Goal: Find specific fact: Find specific fact

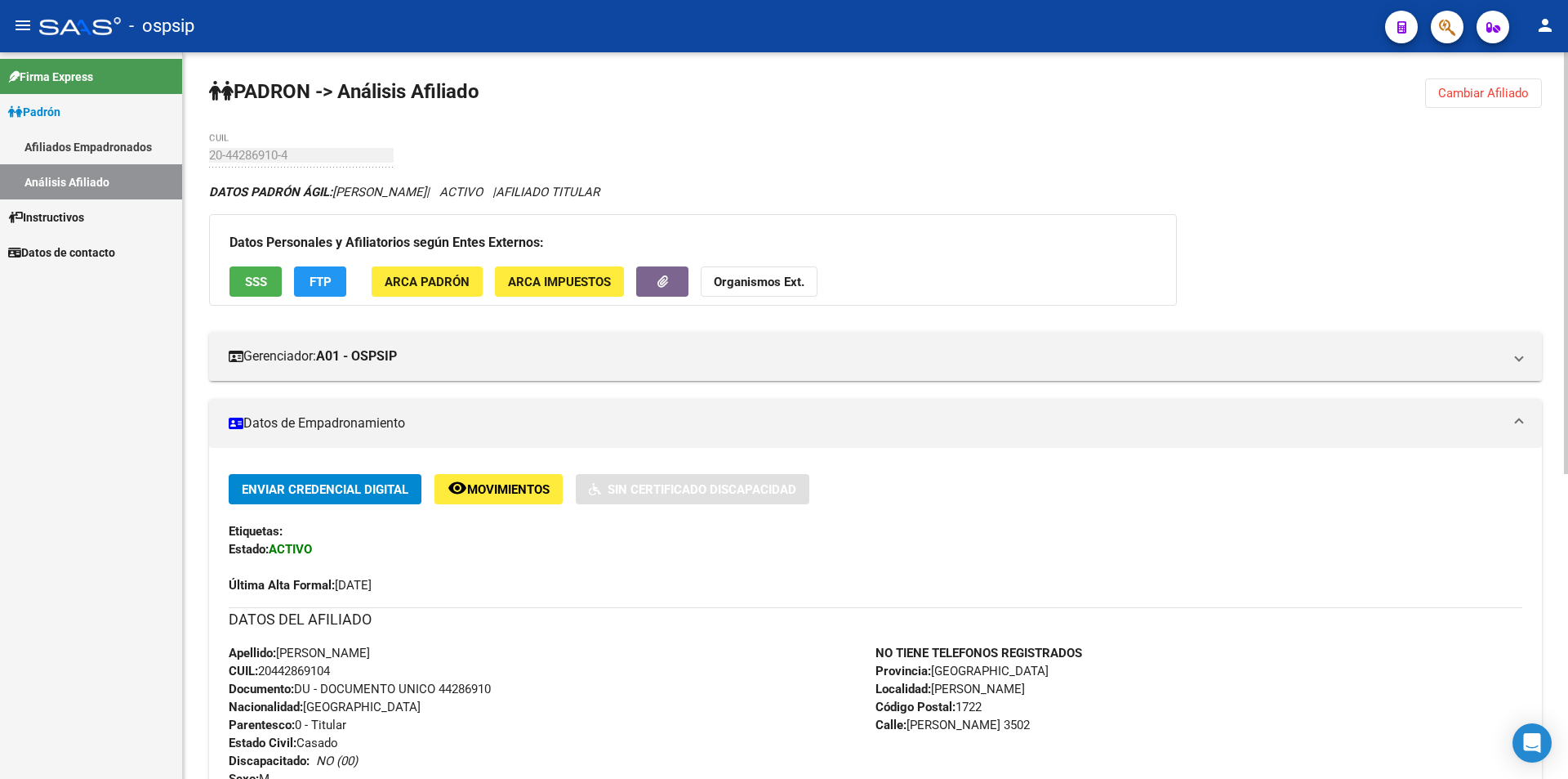
click at [1458, 97] on span "Cambiar Afiliado" at bounding box center [1483, 93] width 91 height 15
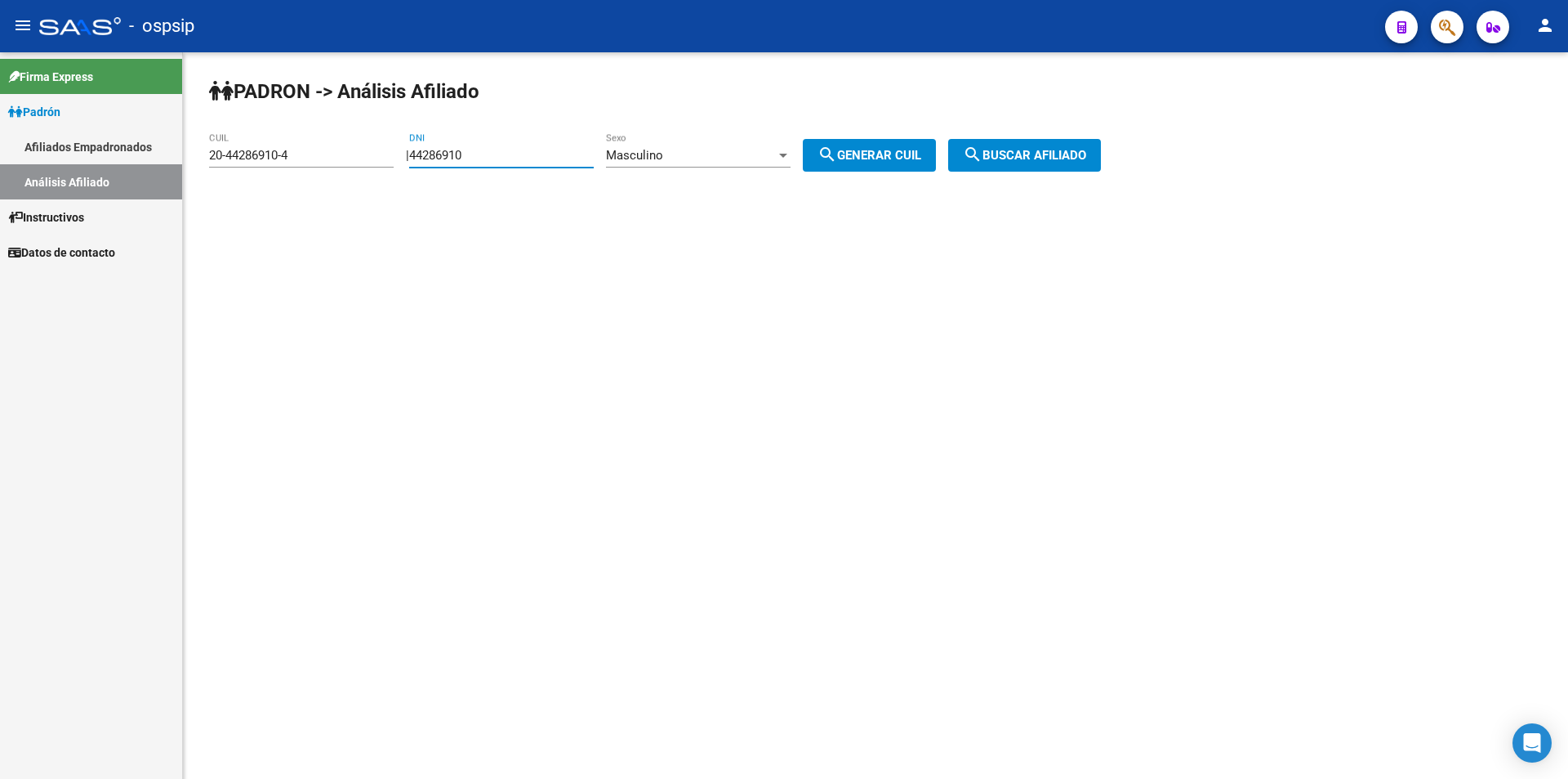
click at [594, 157] on input "44286910" at bounding box center [501, 155] width 184 height 15
paste input "36659132"
type input "36659132"
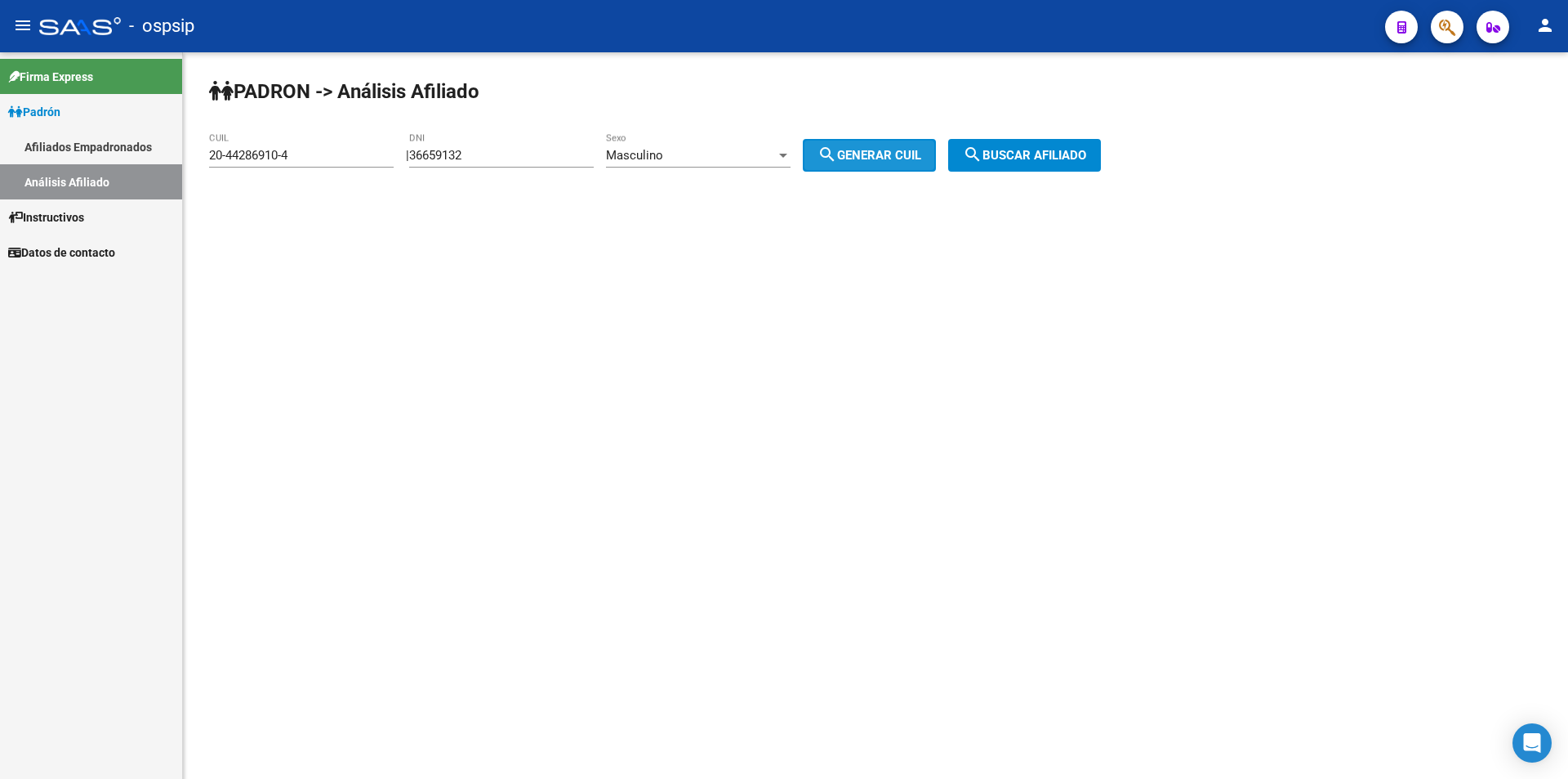
click at [876, 146] on button "search Generar CUIL" at bounding box center [868, 155] width 133 height 32
type input "20-36659132-0"
click at [1077, 137] on div "PADRON -> Análisis Afiliado 20-36659132-0 CUIL | 36659132 DNI Masculino Sexo se…" at bounding box center [875, 138] width 1385 height 171
click at [1076, 149] on span "search Buscar afiliado" at bounding box center [1024, 155] width 123 height 15
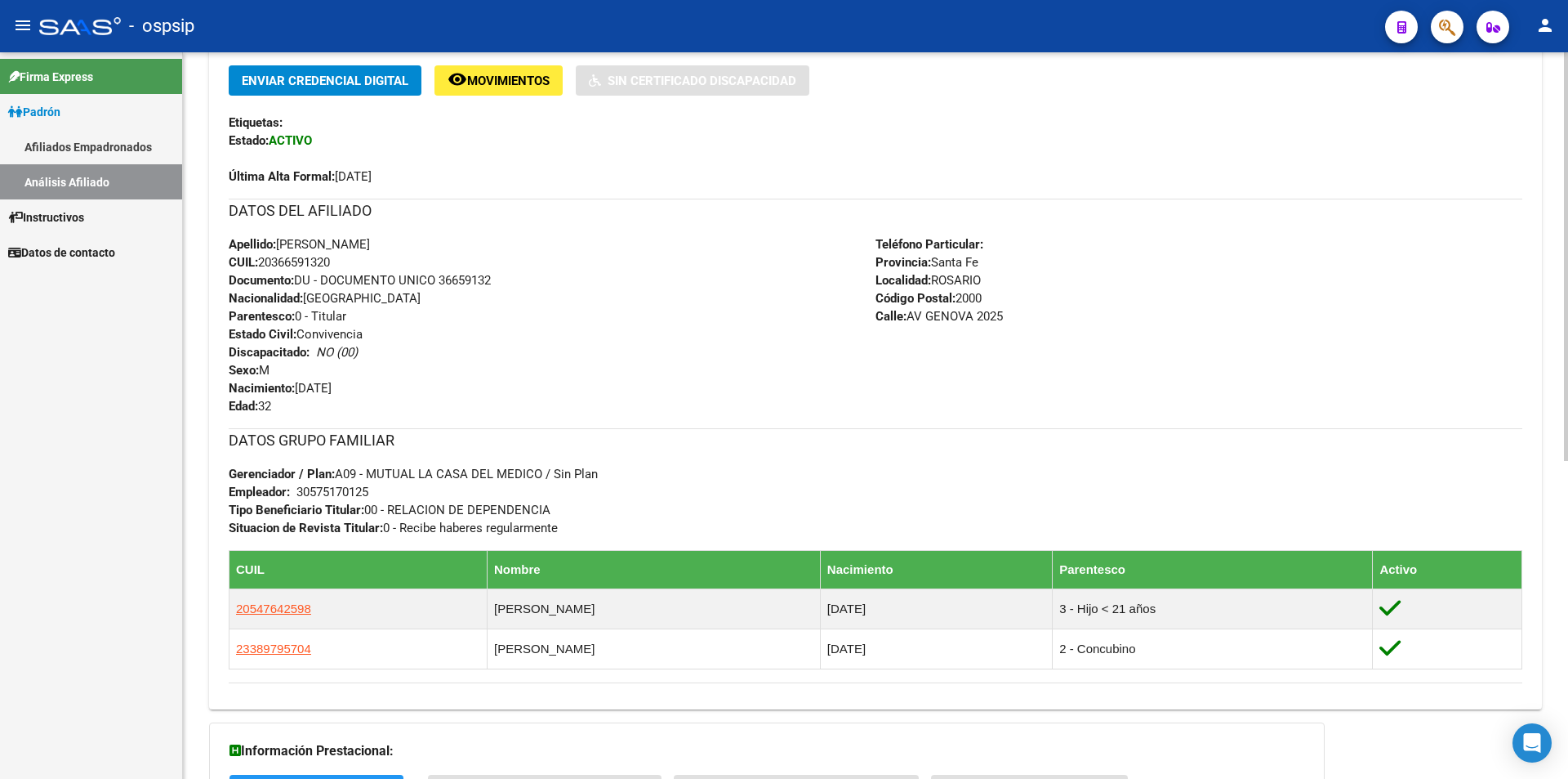
scroll to position [245, 0]
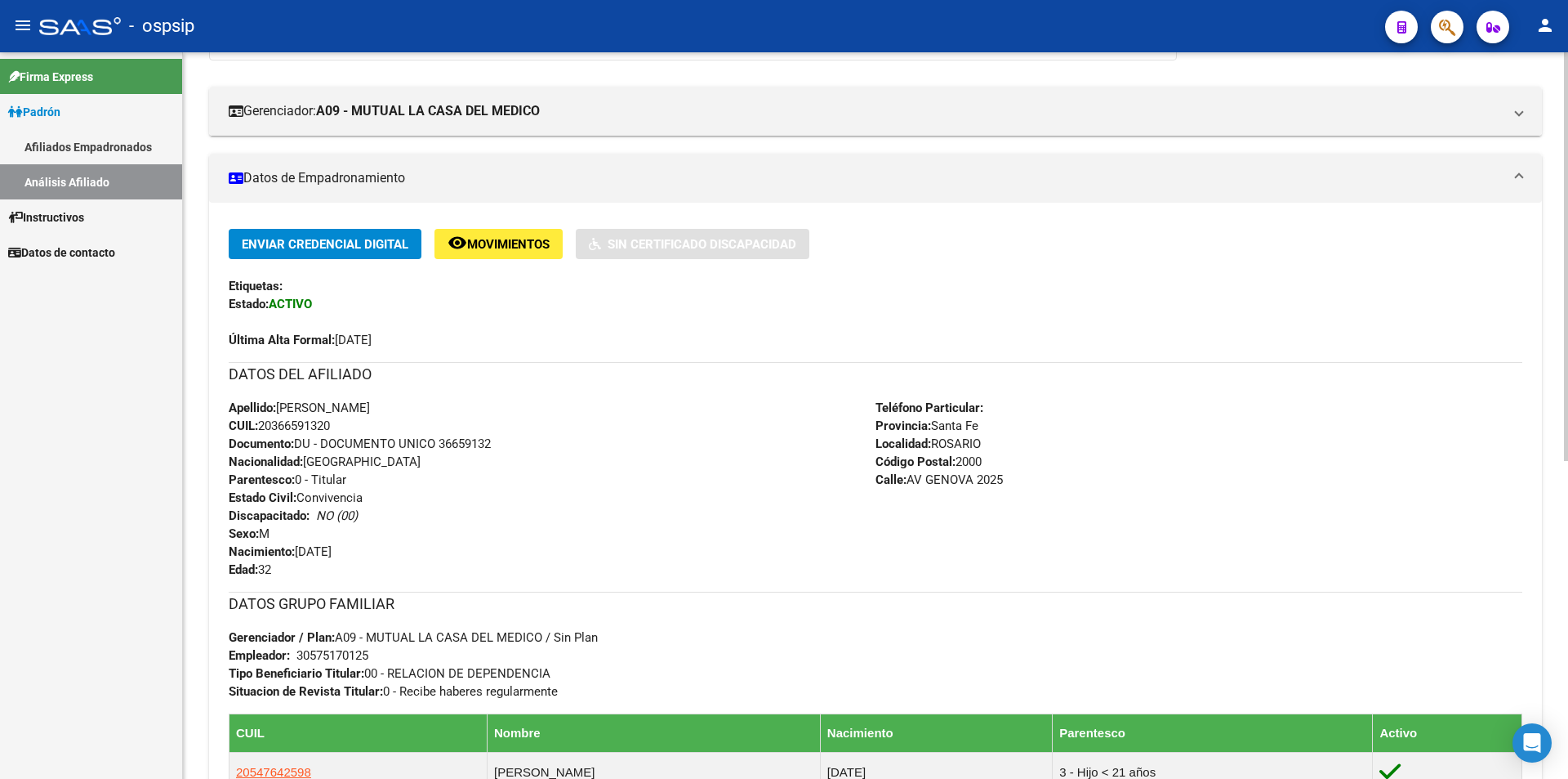
drag, startPoint x: 343, startPoint y: 339, endPoint x: 354, endPoint y: 333, distance: 12.5
click at [342, 338] on span "Última Alta Formal: [DATE]" at bounding box center [299, 340] width 143 height 15
click at [356, 336] on span "Última Alta Formal: [DATE]" at bounding box center [299, 340] width 143 height 15
click at [371, 337] on span "Última Alta Formal: [DATE]" at bounding box center [299, 340] width 143 height 15
click at [371, 333] on span "Última Alta Formal: [DATE]" at bounding box center [299, 340] width 143 height 15
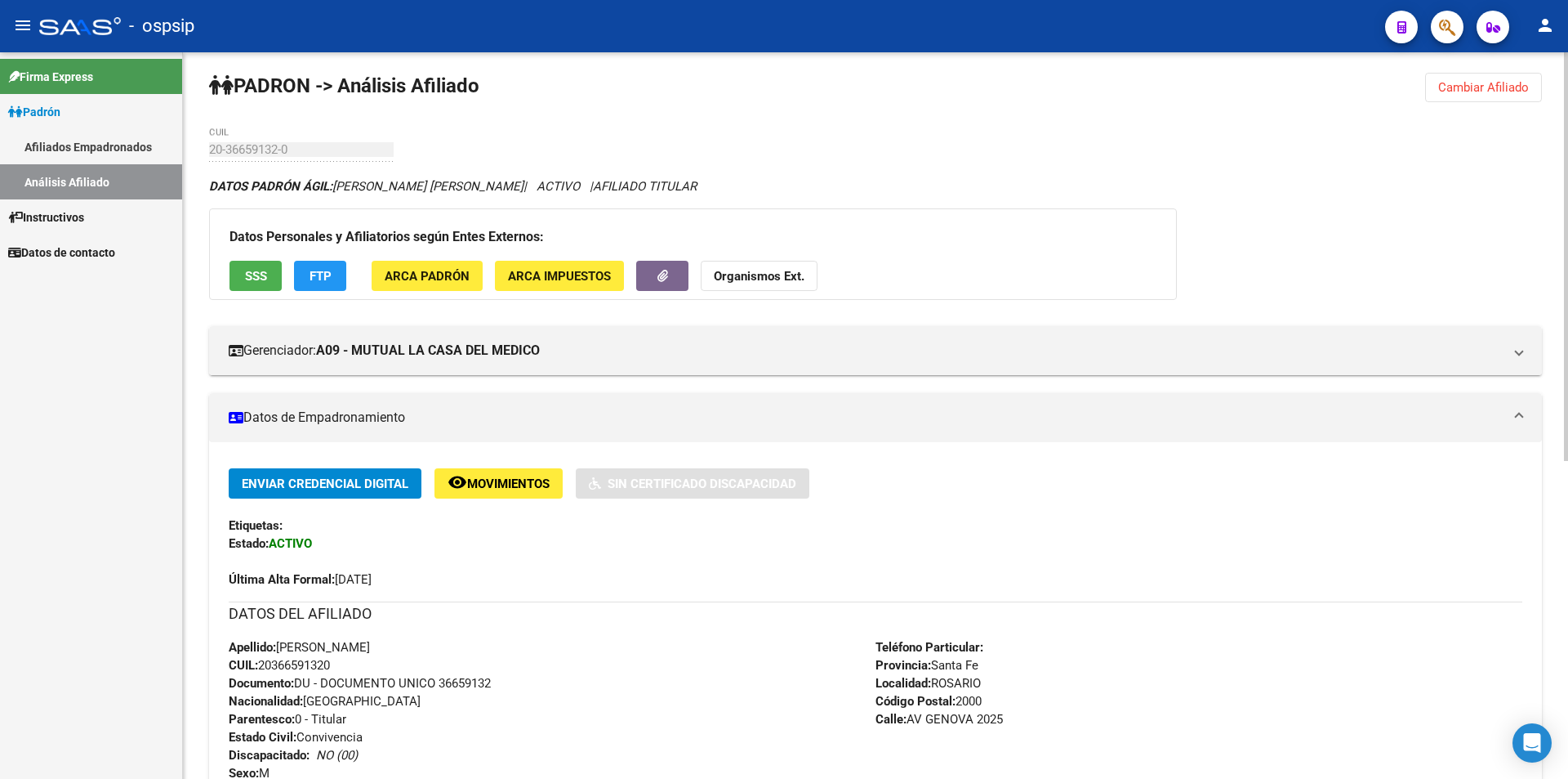
scroll to position [0, 0]
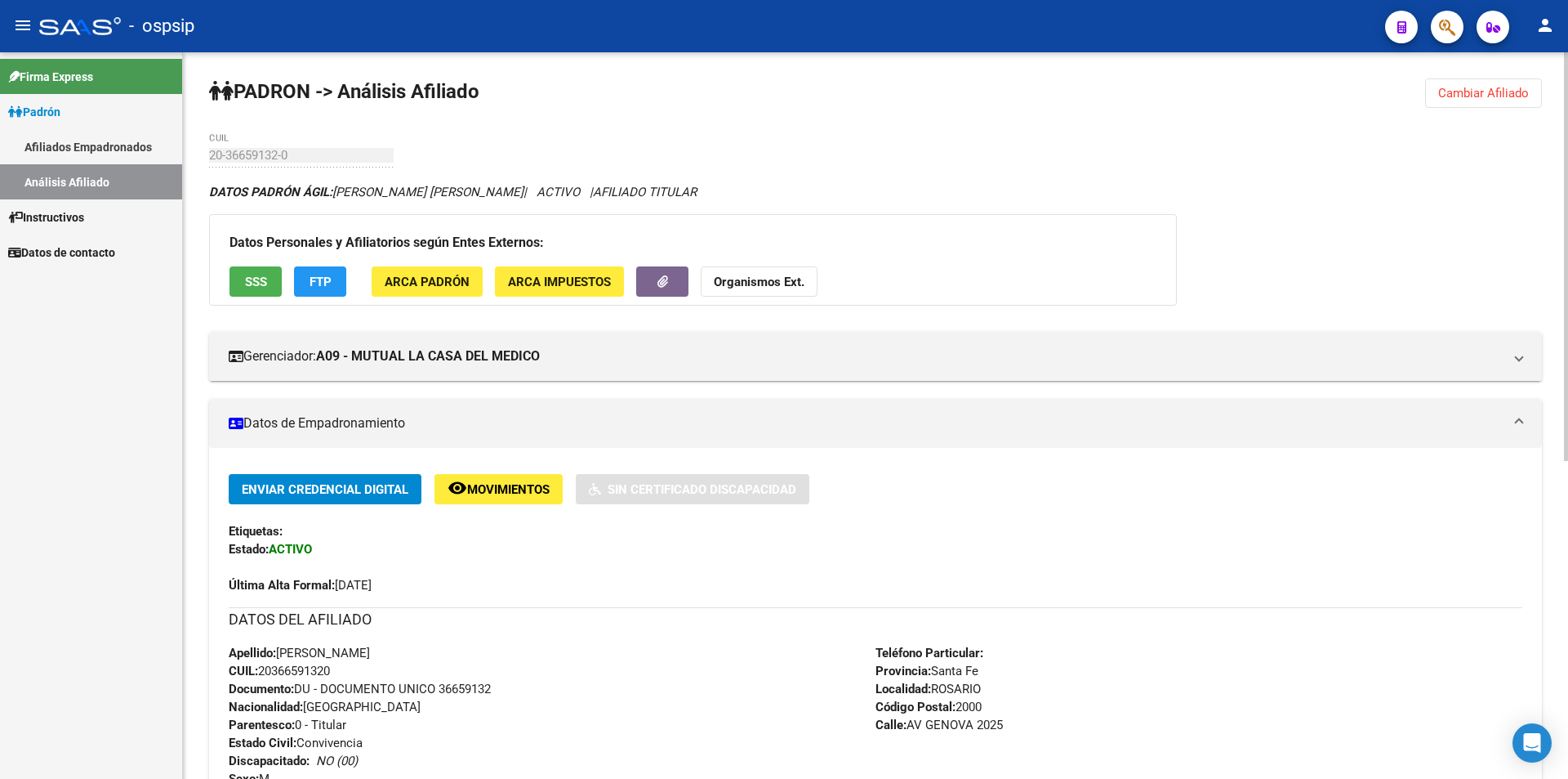
click at [1469, 100] on button "Cambiar Afiliado" at bounding box center [1482, 94] width 117 height 30
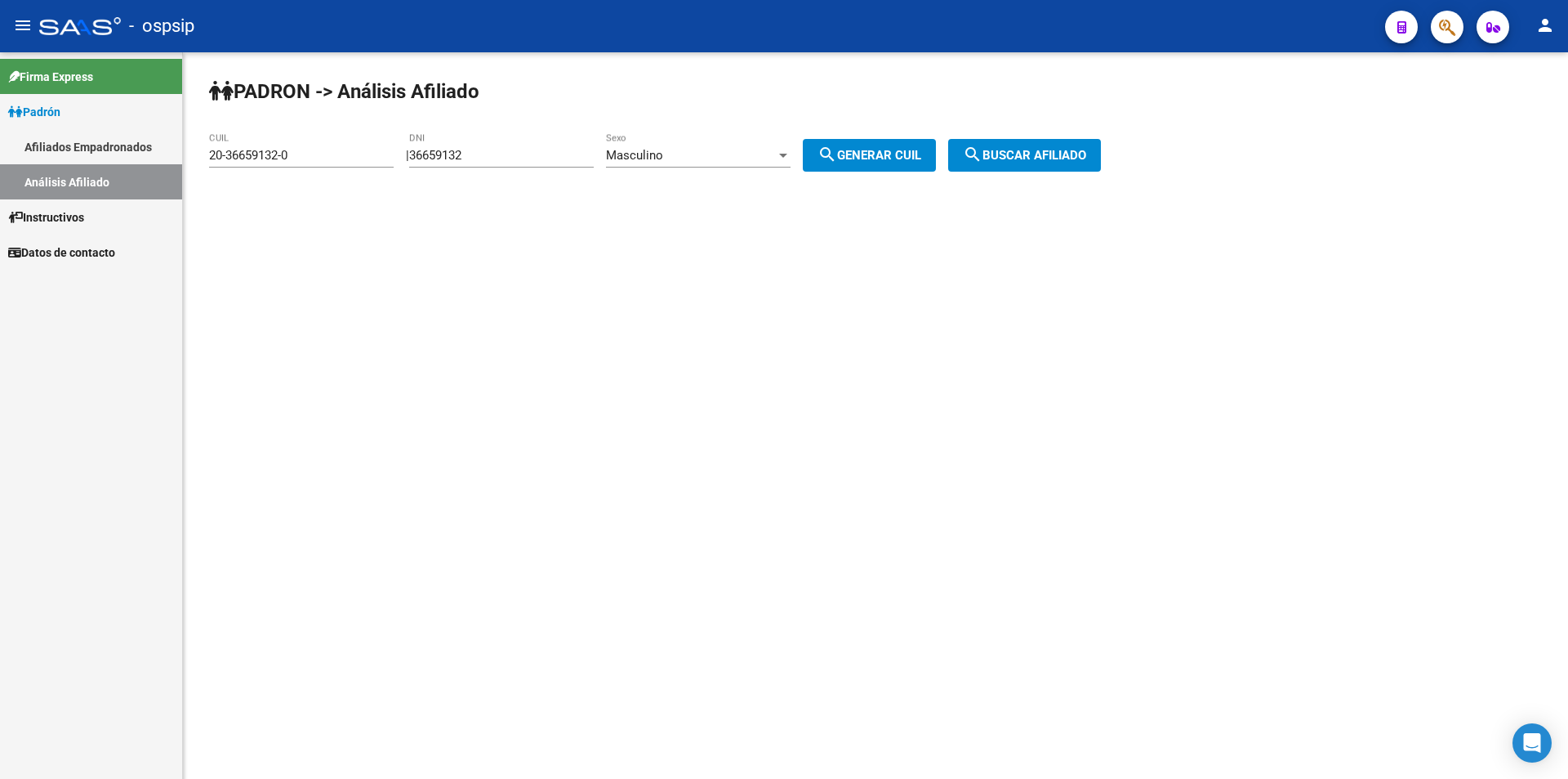
click at [545, 160] on input "36659132" at bounding box center [501, 155] width 184 height 15
paste input "23597993"
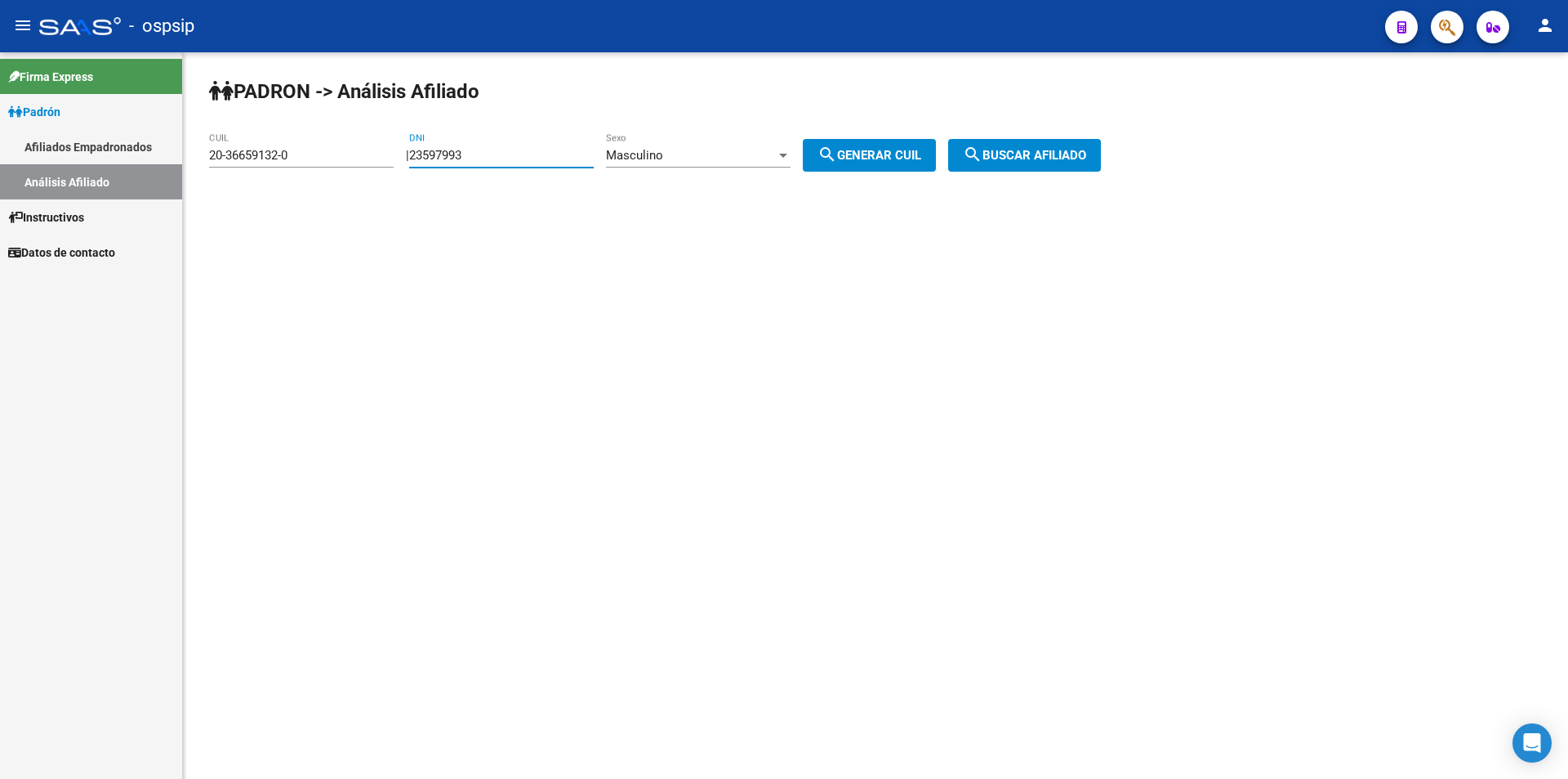
type input "23597993"
click at [720, 149] on div "Masculino" at bounding box center [690, 155] width 170 height 15
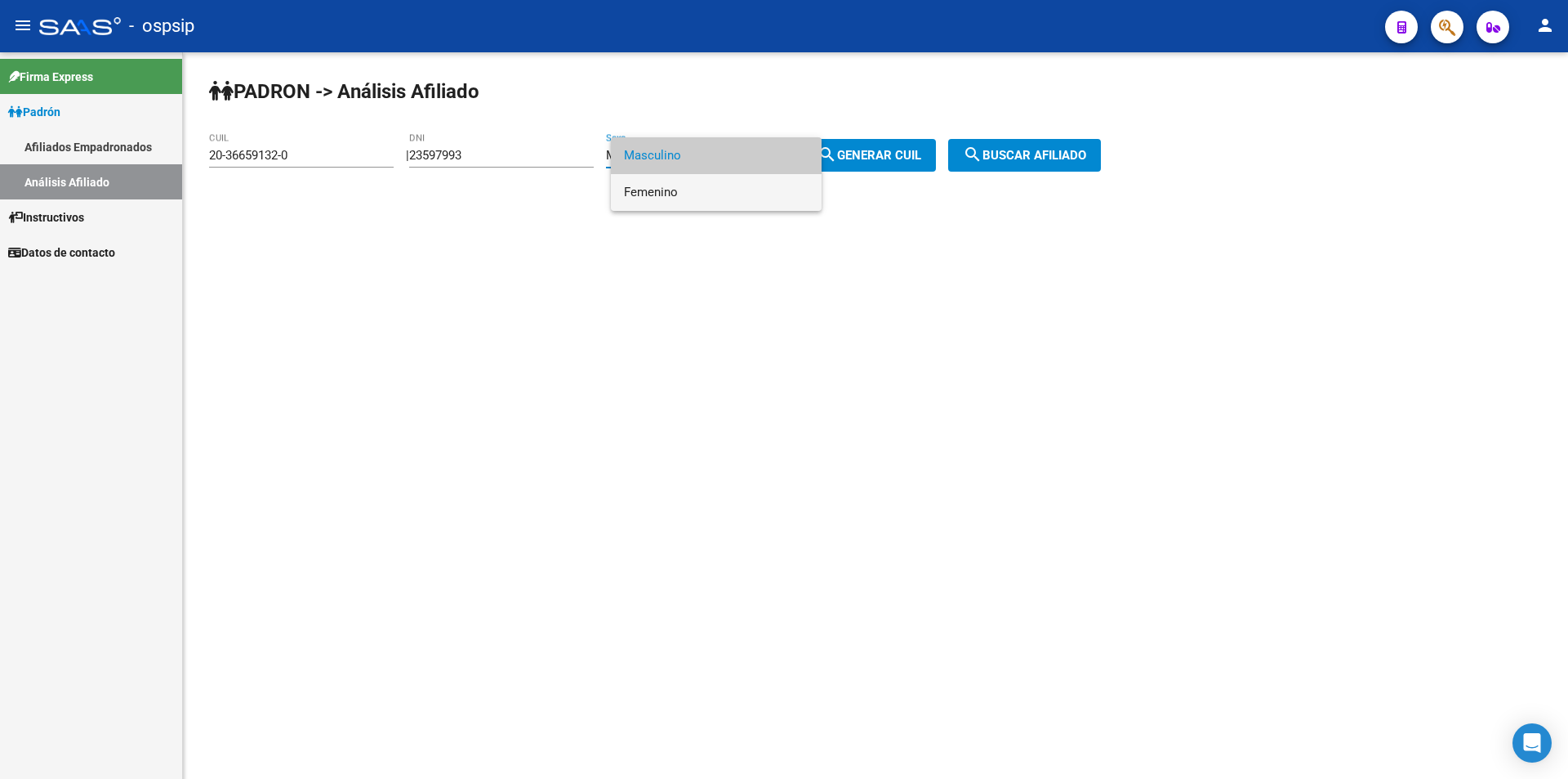
click at [734, 193] on span "Femenino" at bounding box center [716, 192] width 184 height 36
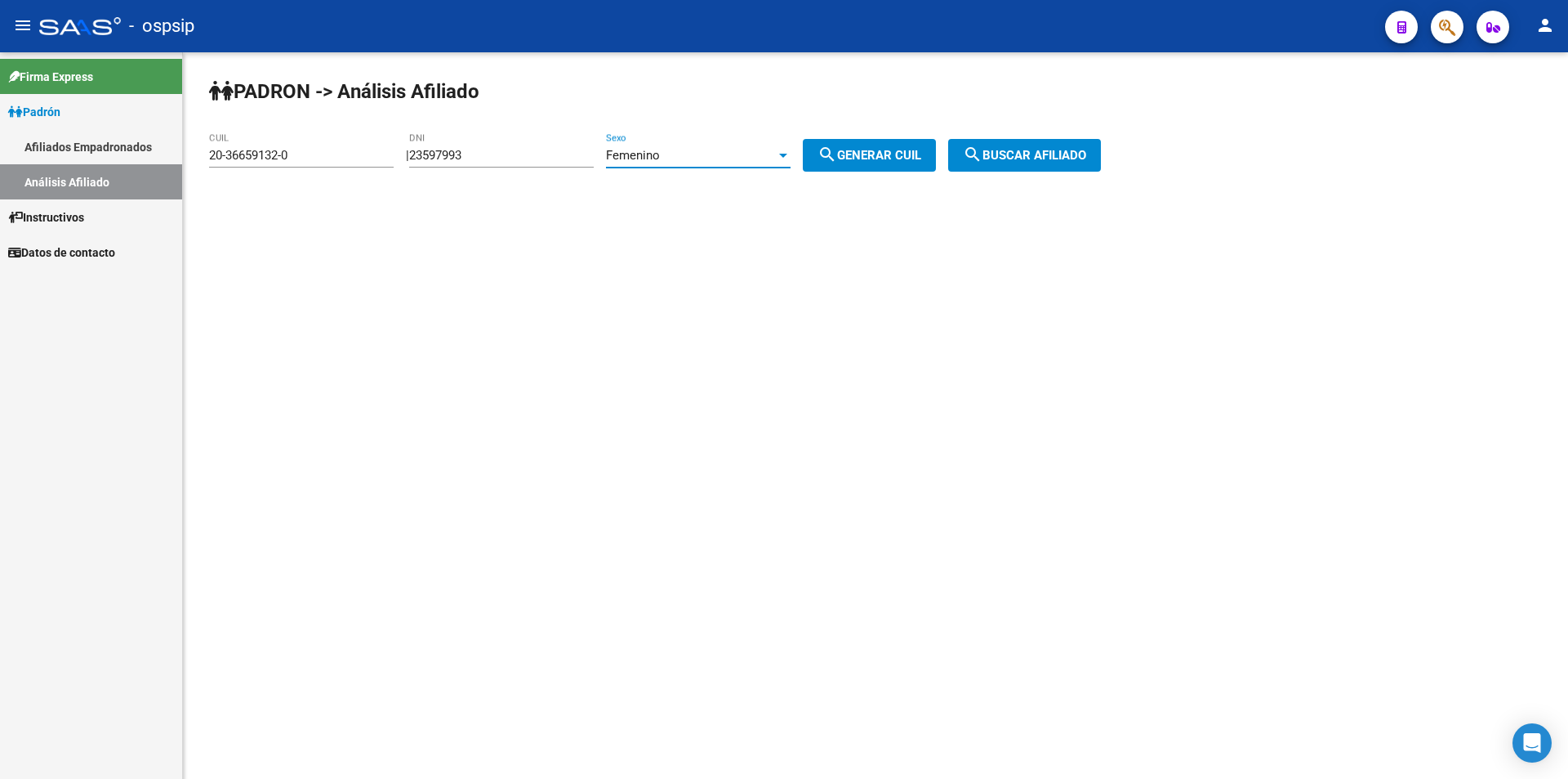
click at [876, 149] on span "search Generar CUIL" at bounding box center [868, 155] width 103 height 15
type input "23-23597993-4"
click at [1042, 139] on button "search Buscar afiliado" at bounding box center [1024, 155] width 153 height 32
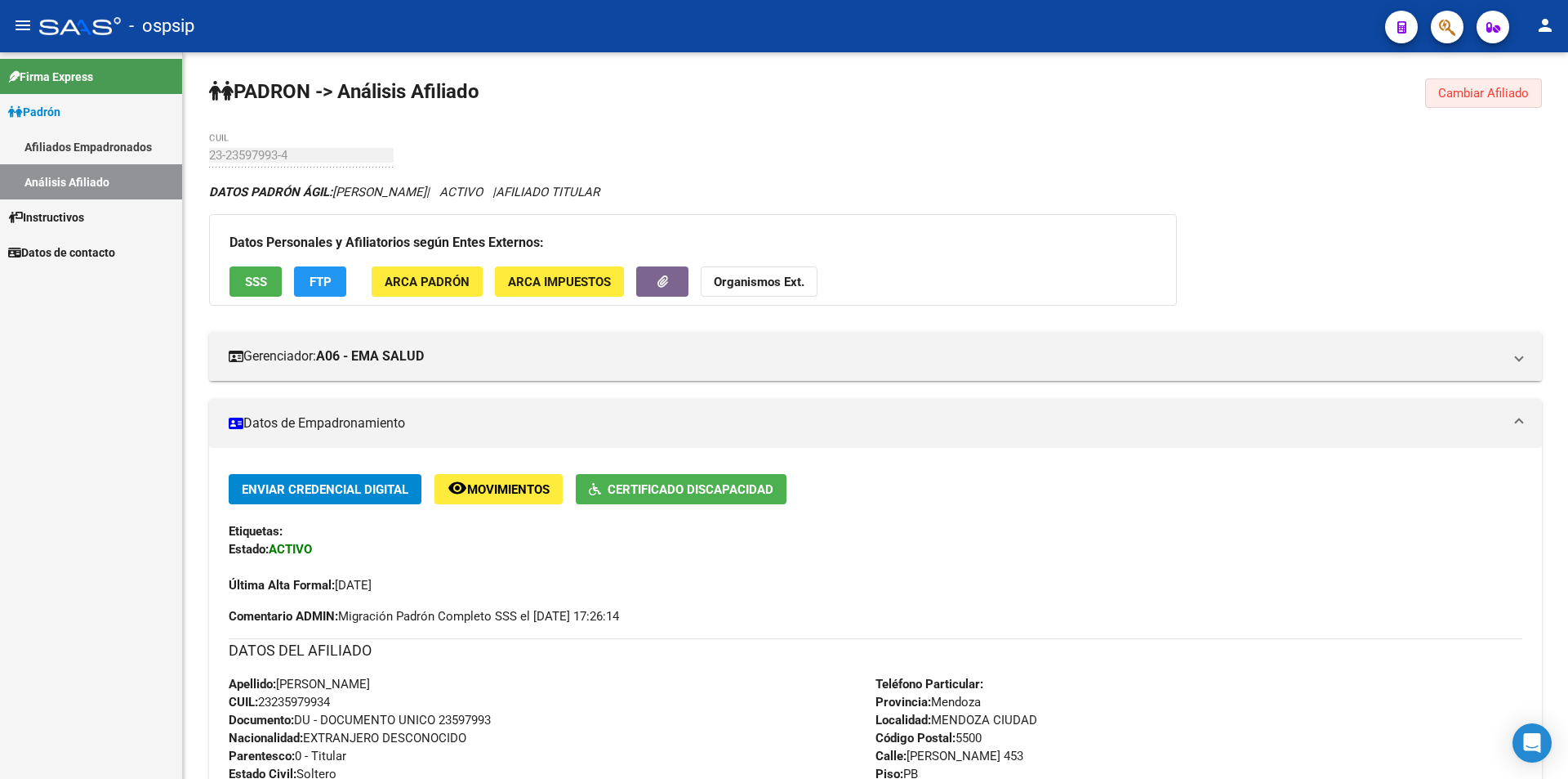
click at [1482, 90] on span "Cambiar Afiliado" at bounding box center [1483, 93] width 91 height 15
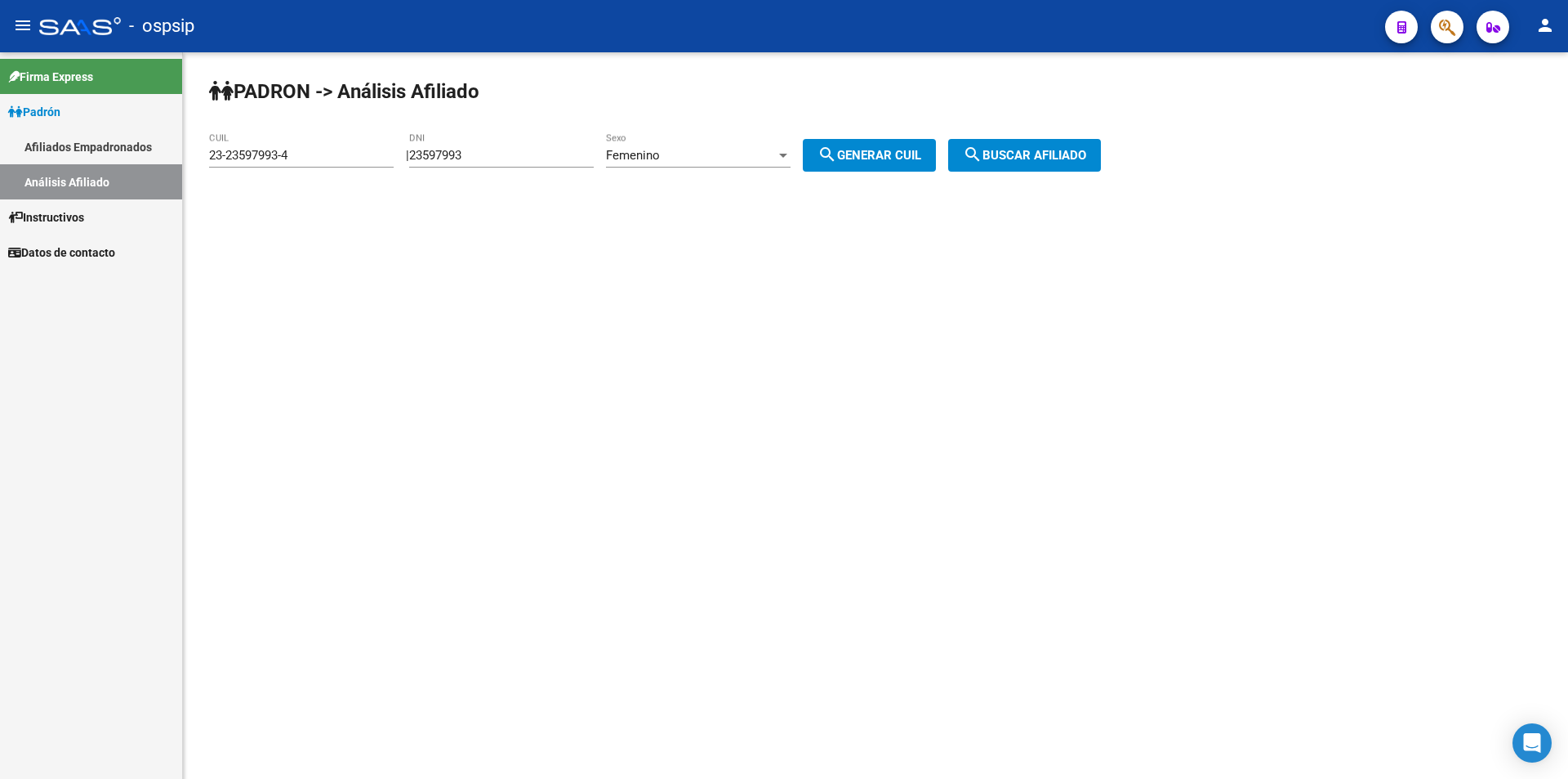
click at [533, 154] on input "23597993" at bounding box center [501, 155] width 184 height 15
paste input "5888232"
type input "25888232"
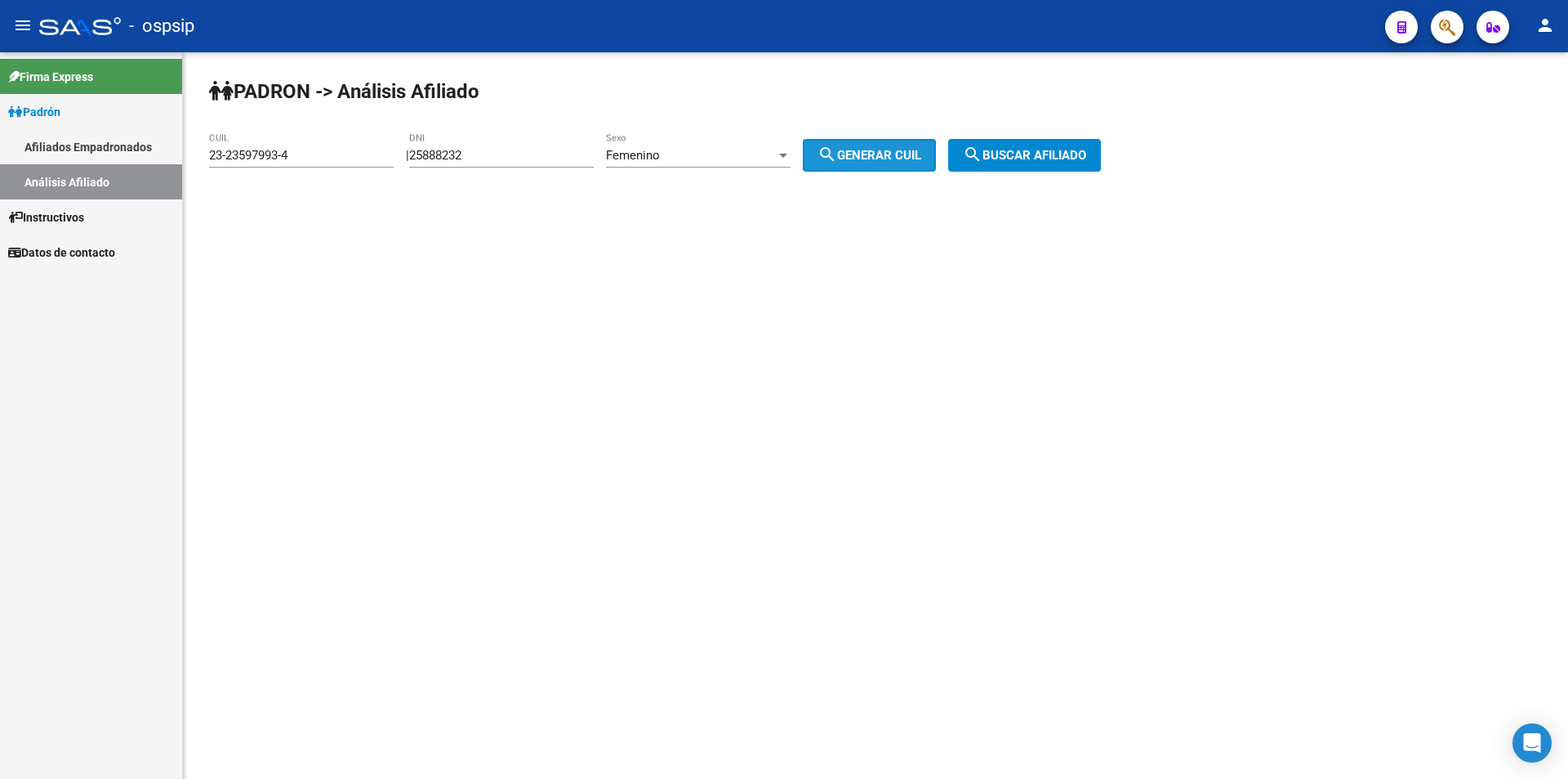
click at [909, 146] on button "search Generar CUIL" at bounding box center [868, 155] width 133 height 32
type input "27-25888232-1"
click at [906, 147] on button "search Generar CUIL" at bounding box center [868, 155] width 133 height 32
click at [1015, 153] on span "search Buscar afiliado" at bounding box center [1024, 155] width 123 height 15
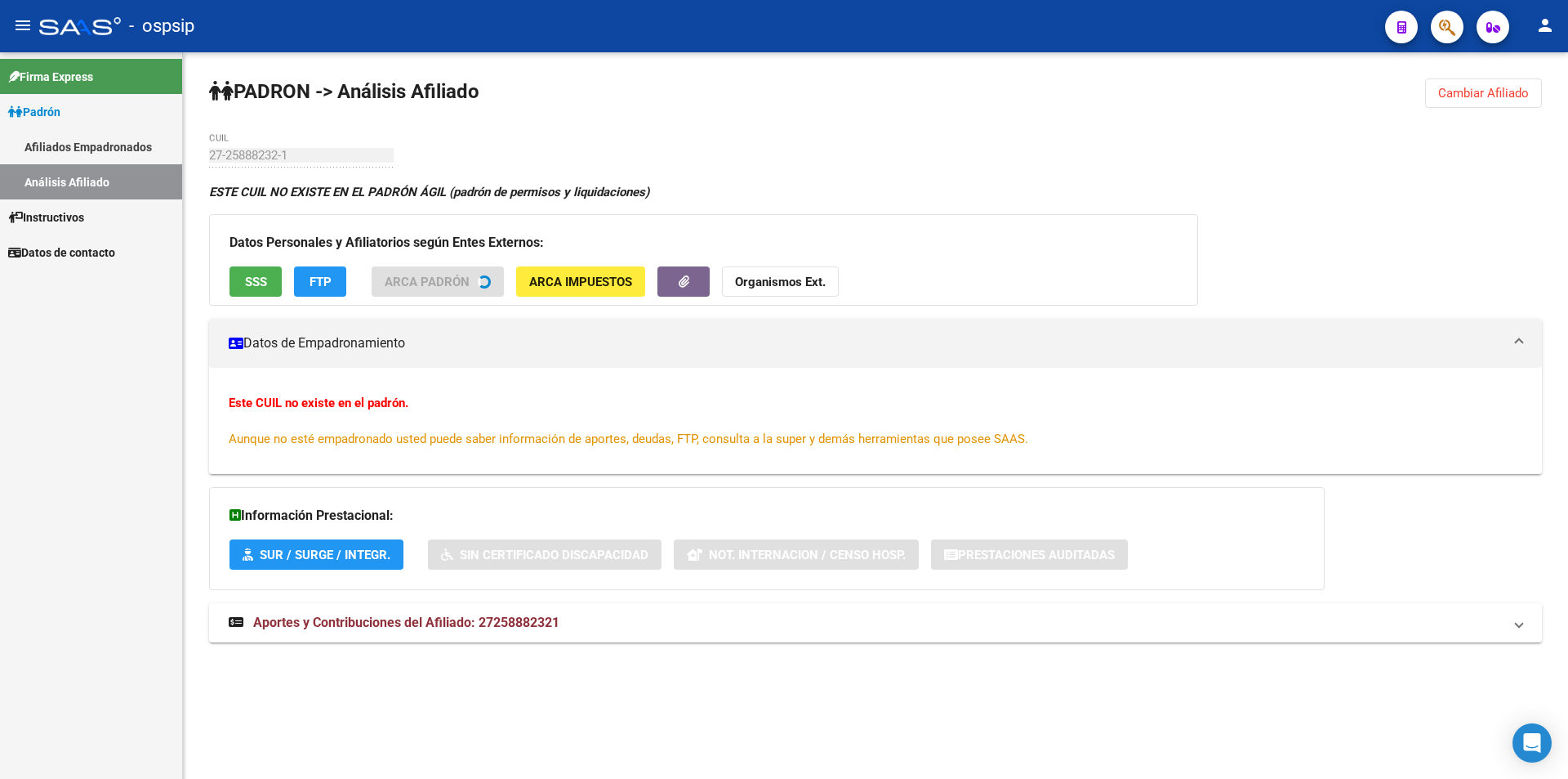
click at [264, 284] on span "SSS" at bounding box center [256, 282] width 22 height 15
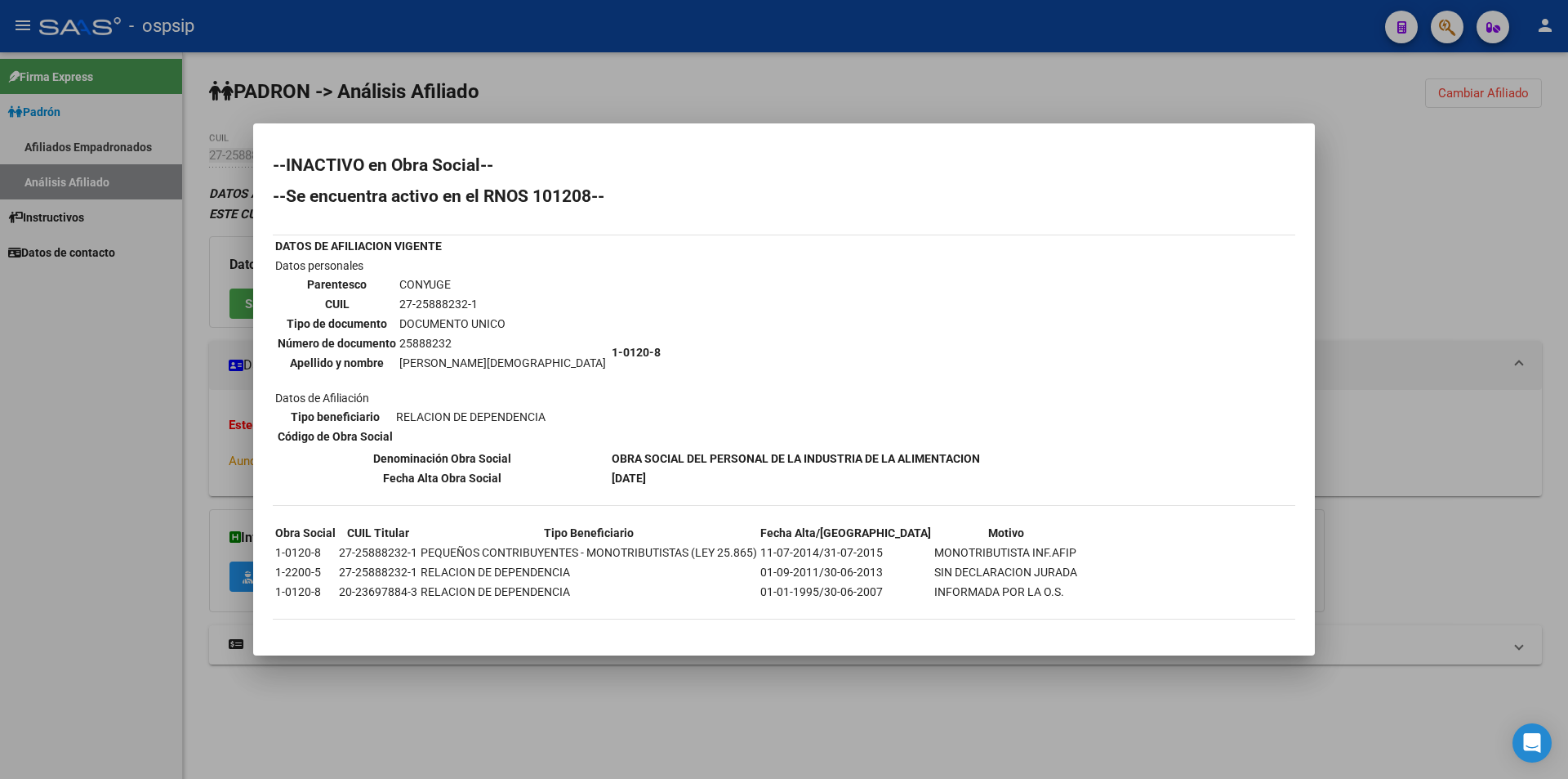
click at [631, 105] on div at bounding box center [784, 389] width 1568 height 779
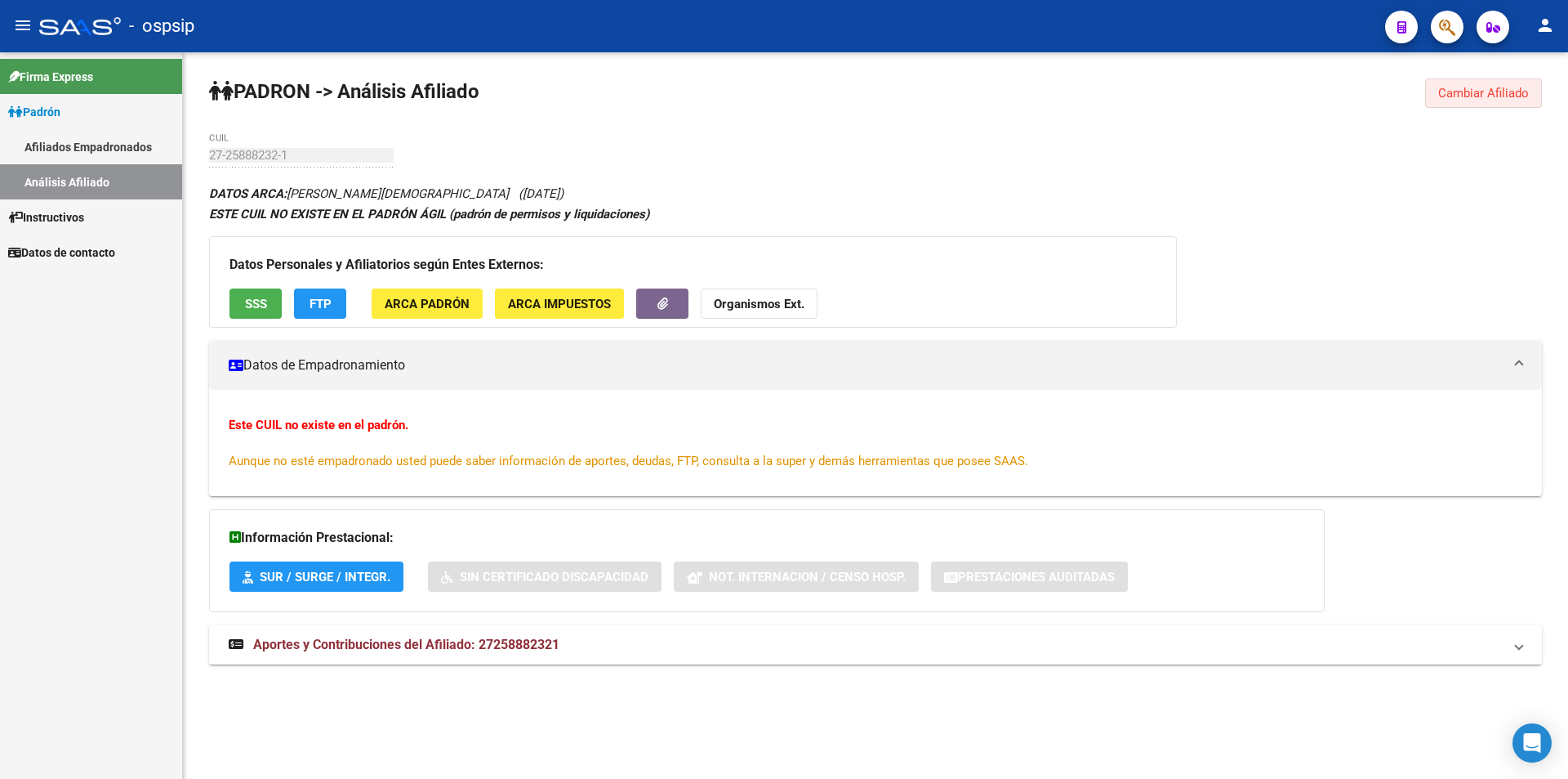
click at [1458, 98] on span "Cambiar Afiliado" at bounding box center [1483, 93] width 91 height 15
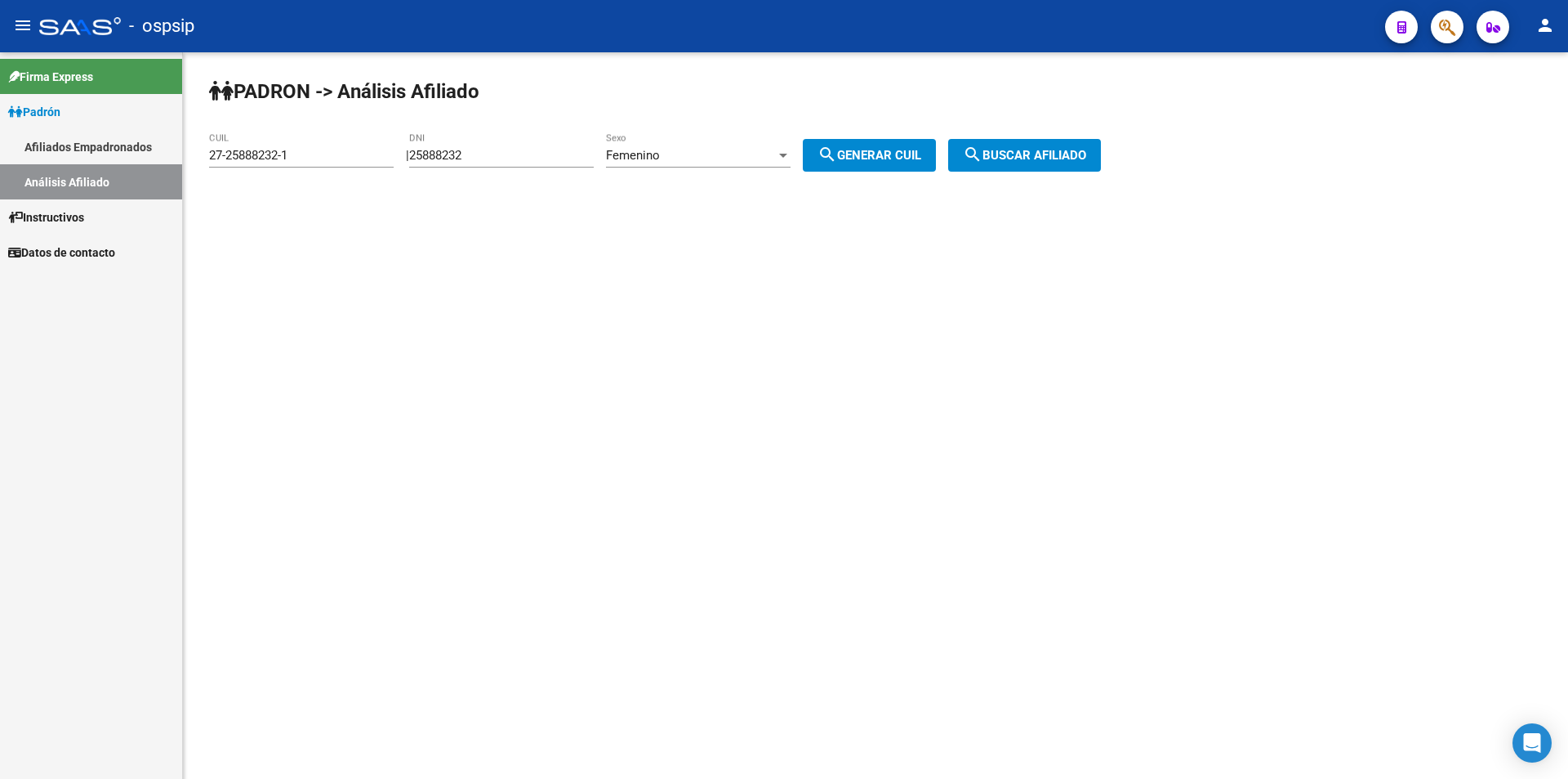
click at [545, 151] on input "25888232" at bounding box center [501, 155] width 184 height 15
type input "25688232"
click at [876, 149] on span "search Generar CUIL" at bounding box center [868, 155] width 103 height 15
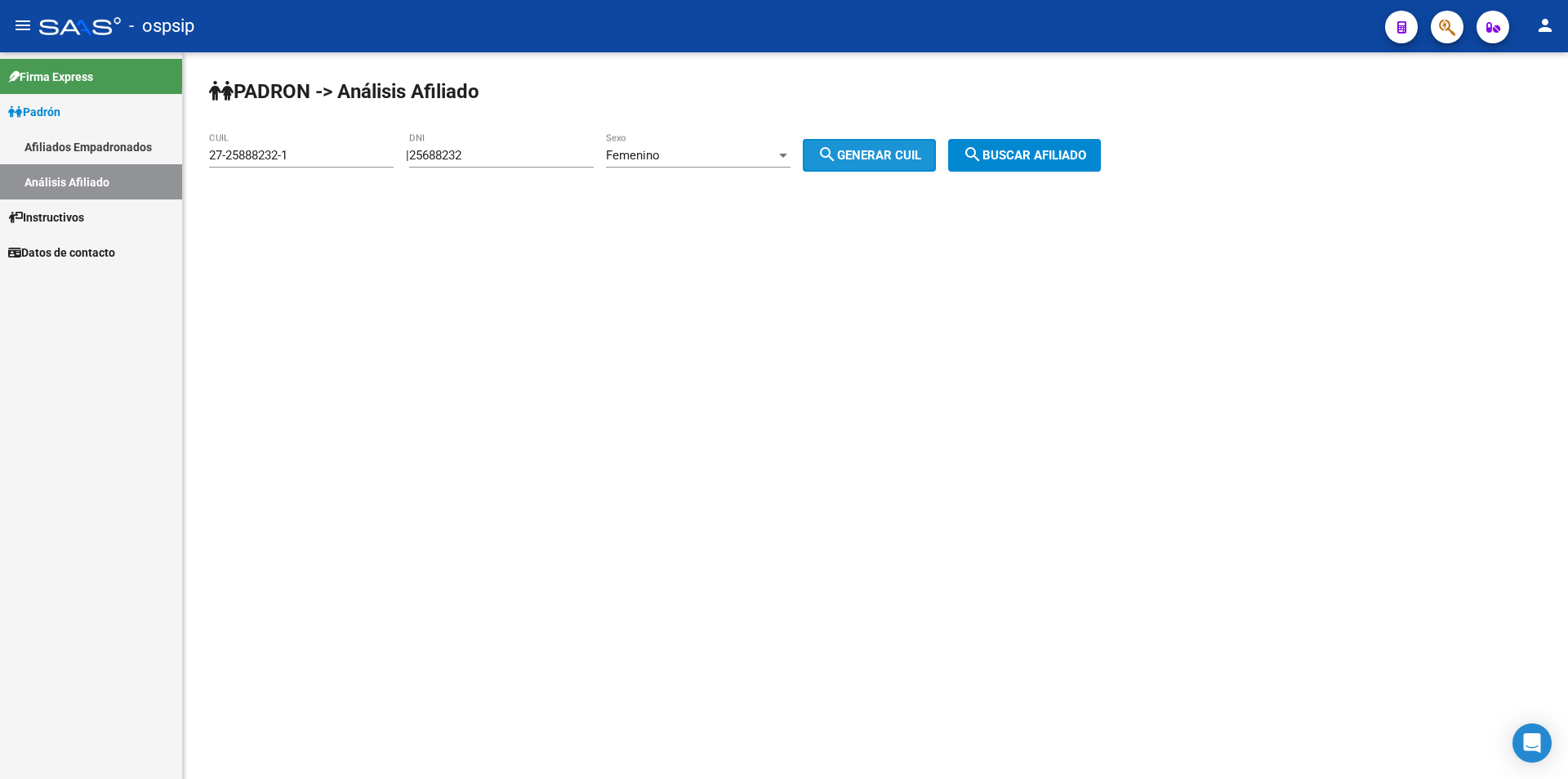
type input "27-25688232-4"
click at [982, 154] on mat-icon "search" at bounding box center [972, 155] width 20 height 20
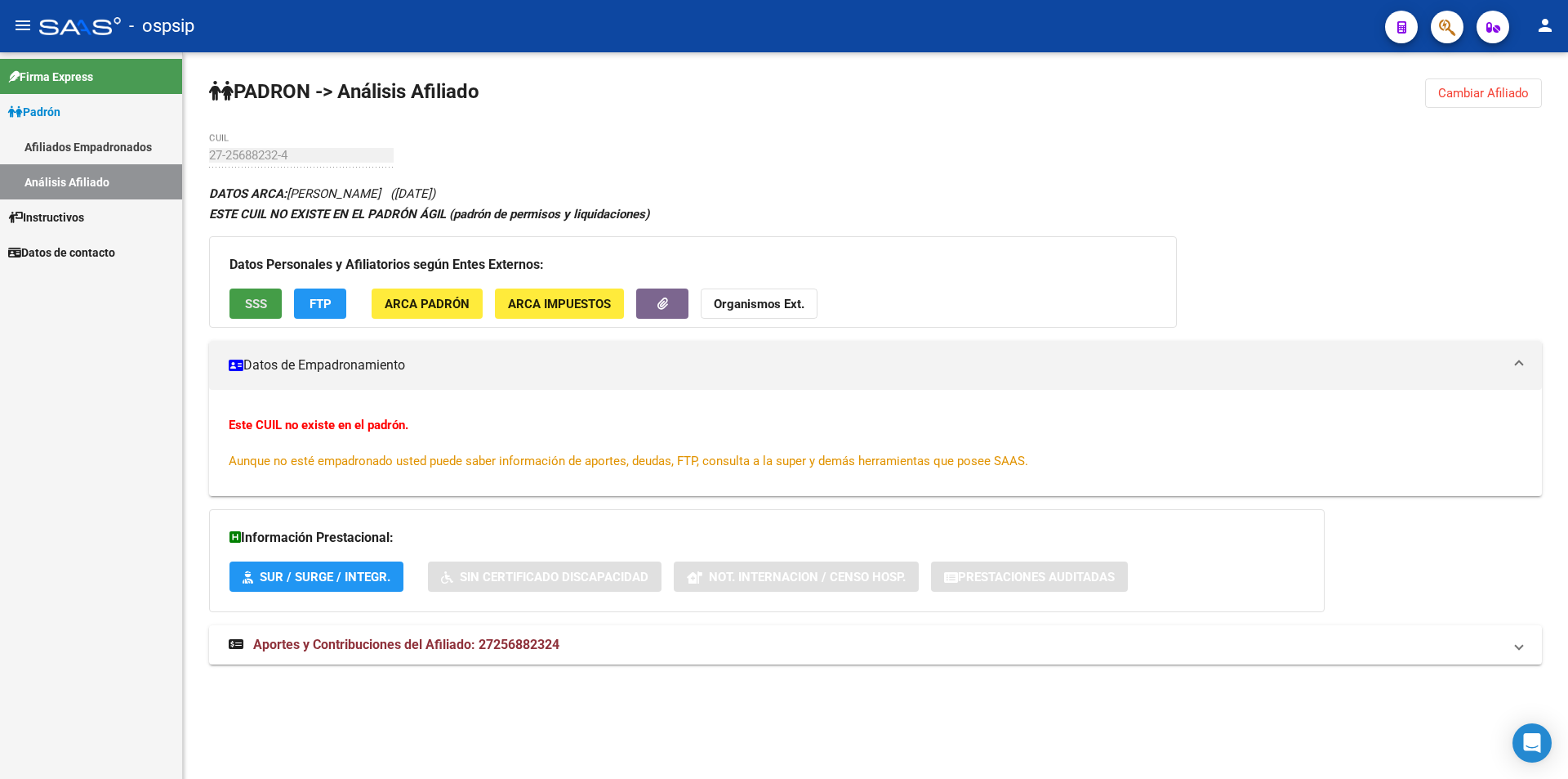
click at [256, 305] on span "SSS" at bounding box center [256, 303] width 22 height 15
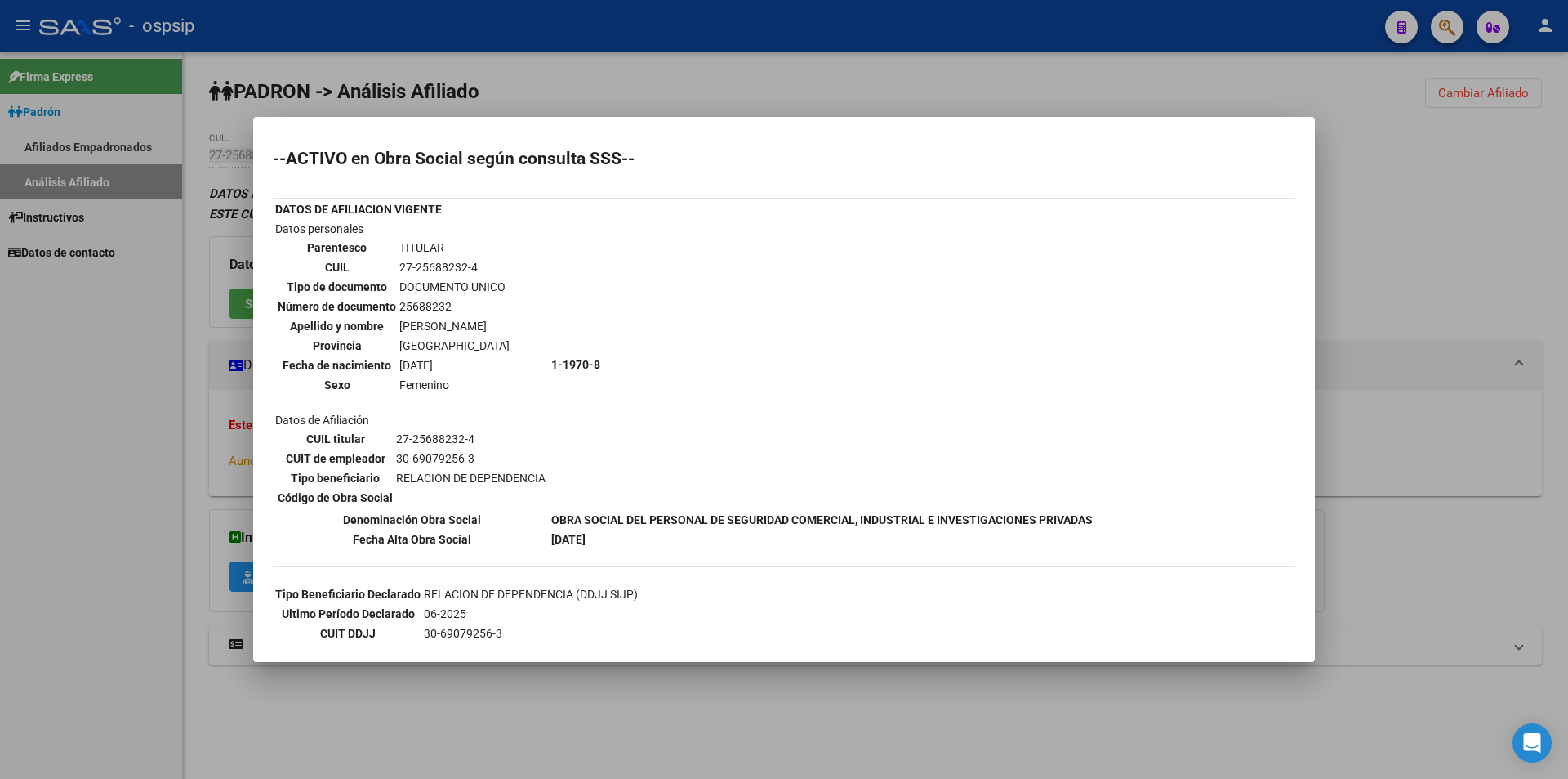
click at [428, 265] on td "27-25688232-4" at bounding box center [455, 267] width 112 height 18
copy td "25688232"
click at [422, 261] on td "27-25688232-4" at bounding box center [455, 267] width 112 height 18
click at [424, 260] on td "27-25688232-4" at bounding box center [455, 267] width 112 height 18
